Goal: Task Accomplishment & Management: Use online tool/utility

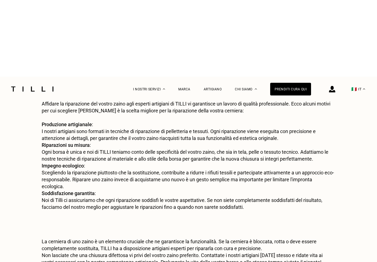
scroll to position [917, 0]
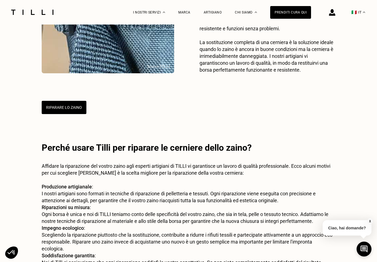
click at [57, 114] on button "RIPARARE LO ZAINO" at bounding box center [64, 107] width 45 height 13
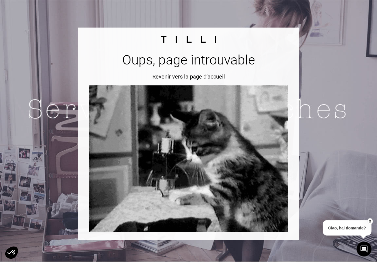
scroll to position [9, 0]
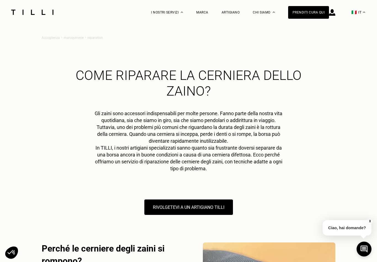
scroll to position [917, 0]
